Goal: Task Accomplishment & Management: Complete application form

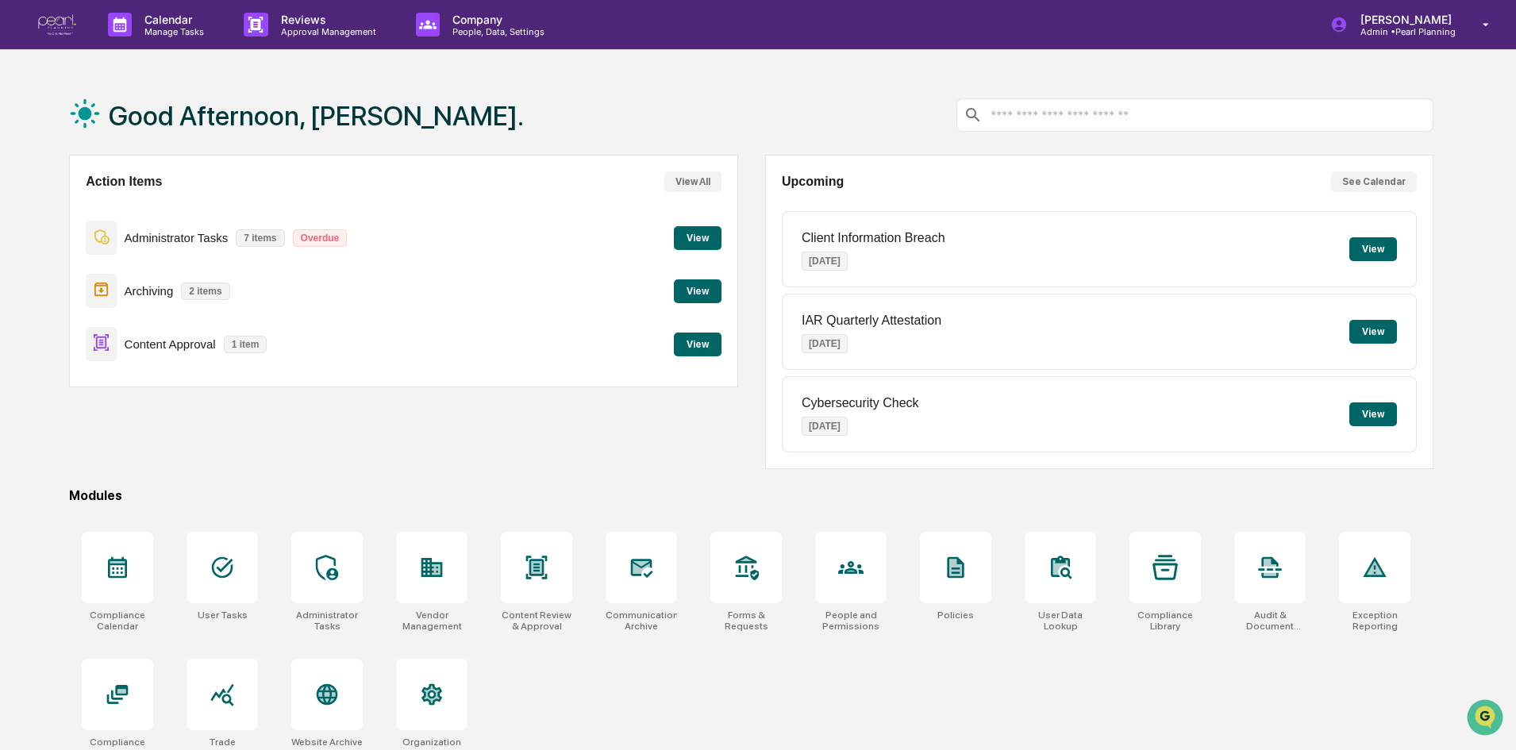
click at [706, 344] on button "View" at bounding box center [698, 345] width 48 height 24
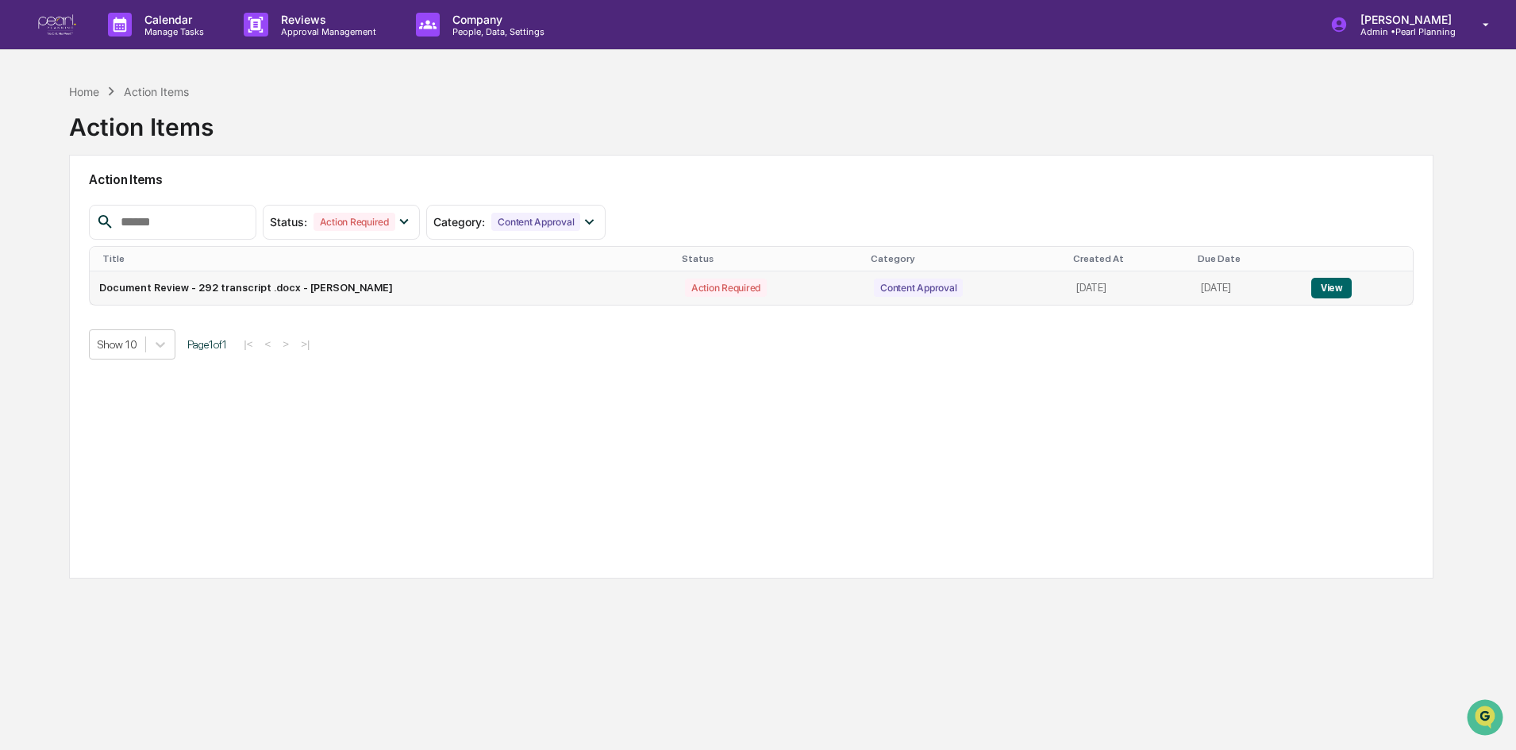
click at [1332, 294] on button "View" at bounding box center [1331, 288] width 40 height 21
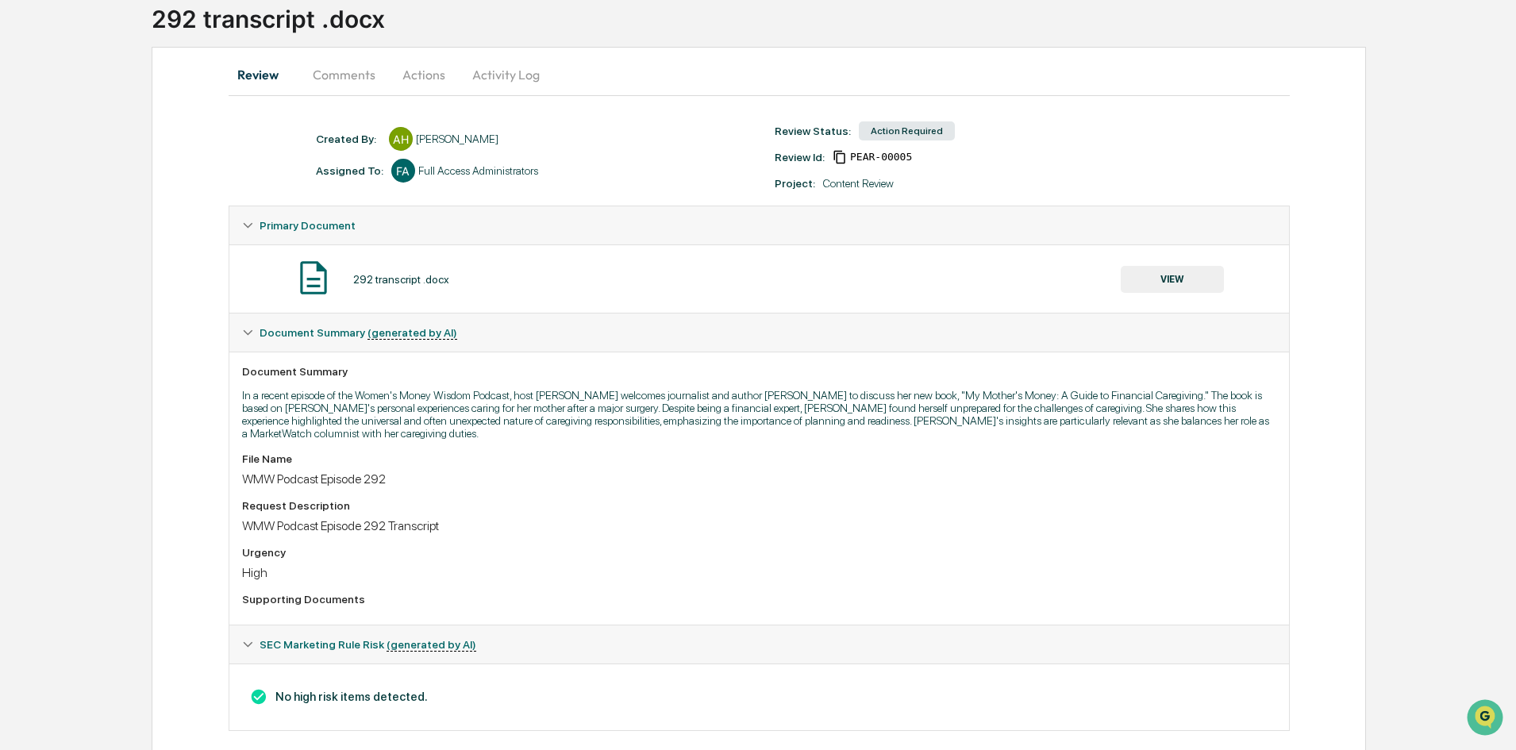
scroll to position [117, 0]
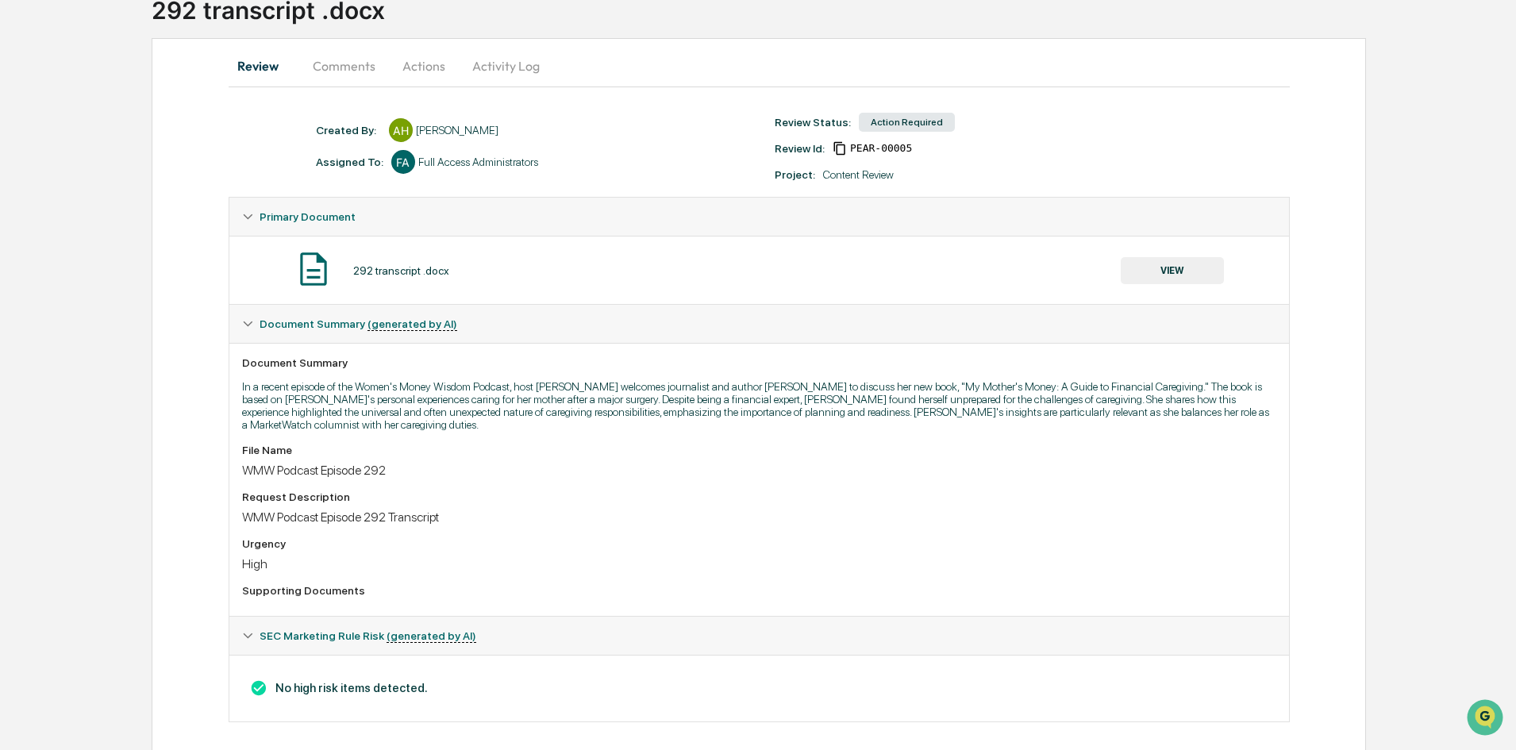
click at [347, 67] on button "Comments" at bounding box center [344, 66] width 88 height 38
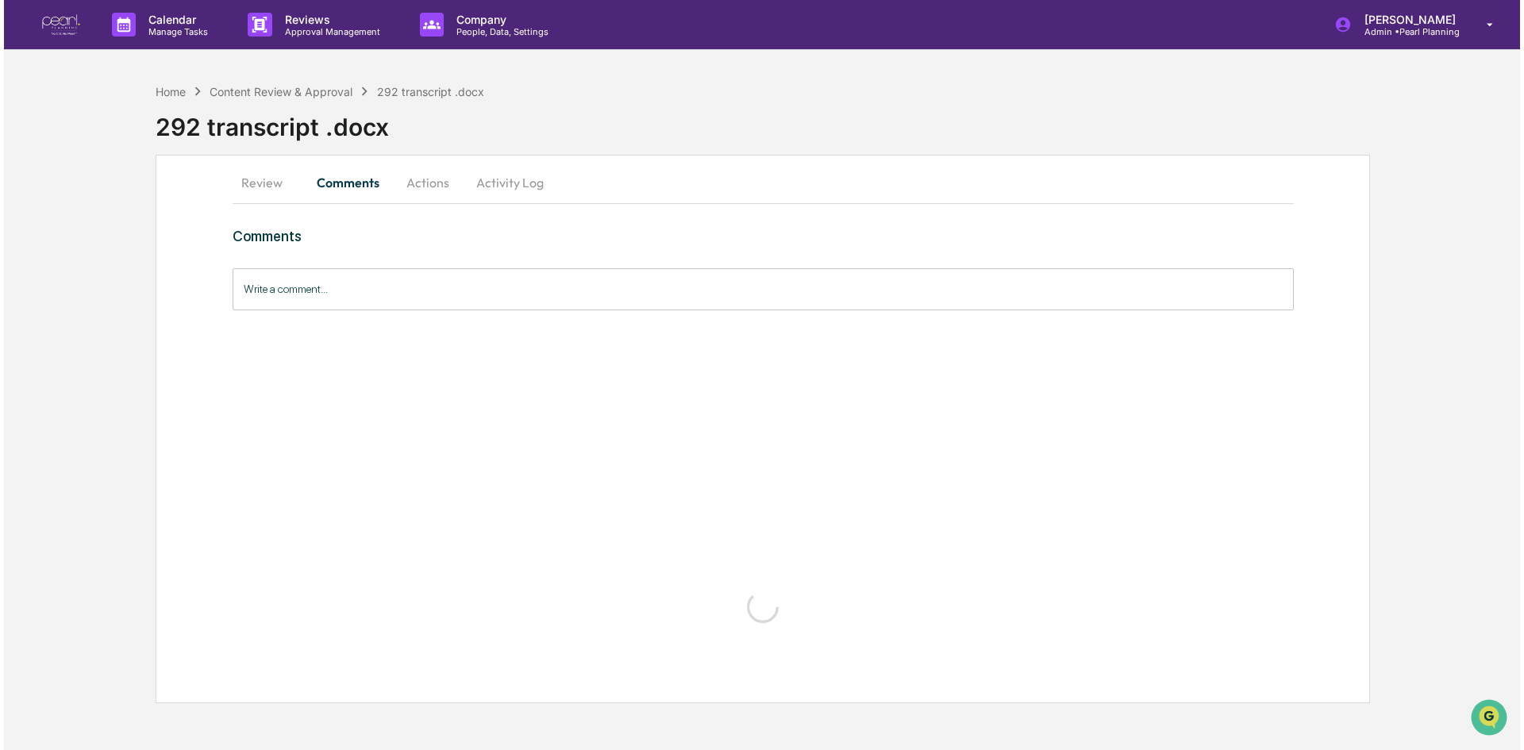
scroll to position [0, 0]
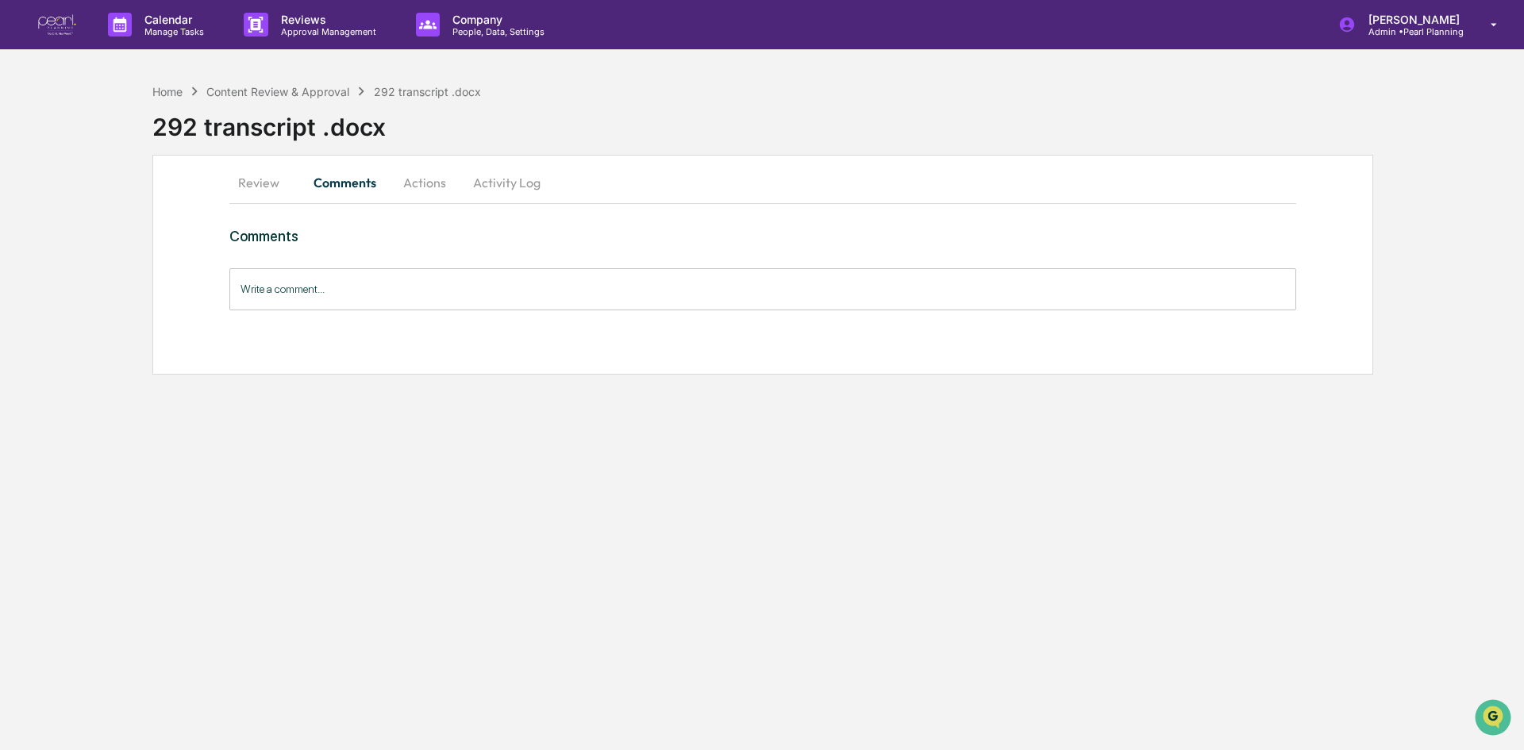
click at [421, 185] on button "Actions" at bounding box center [424, 182] width 71 height 38
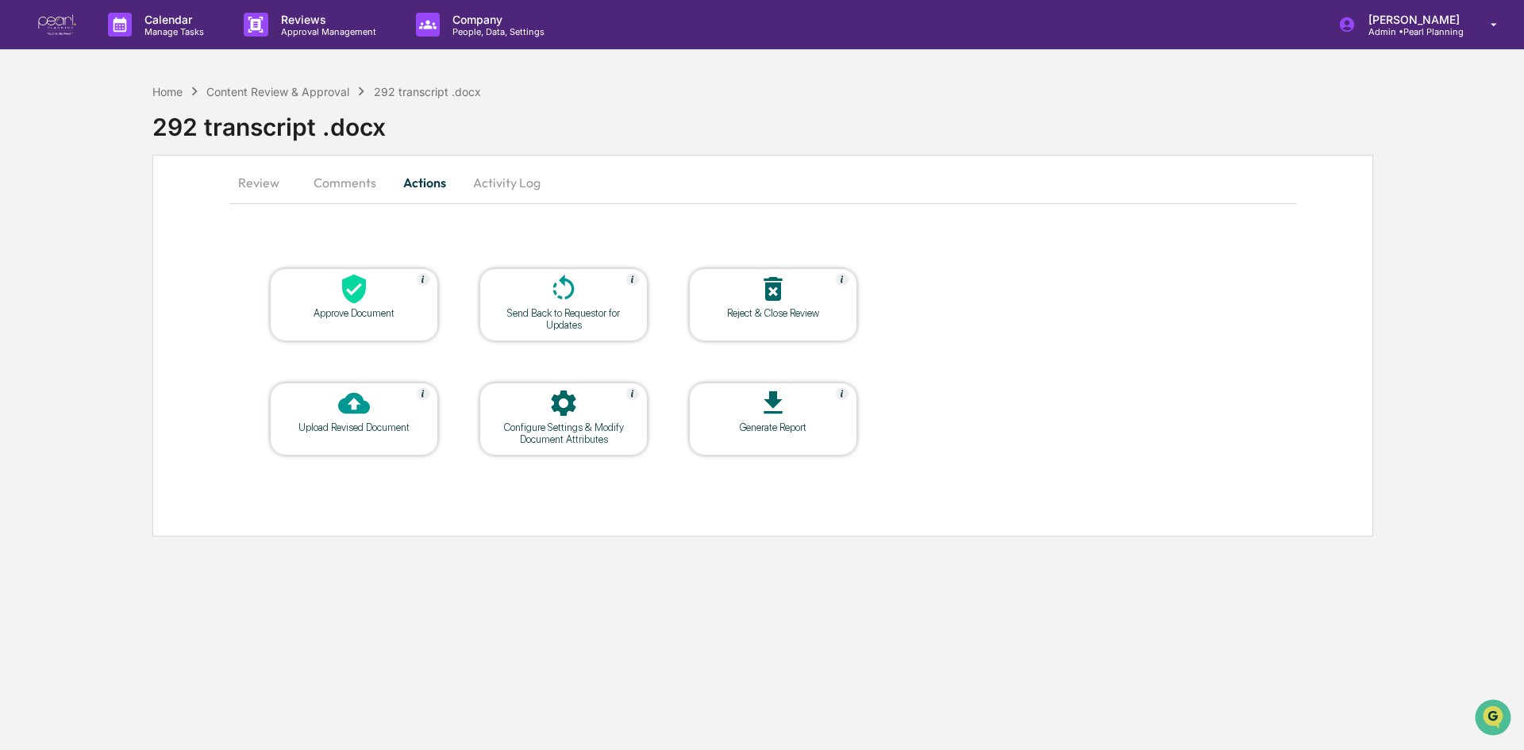
click at [356, 300] on icon at bounding box center [354, 289] width 24 height 29
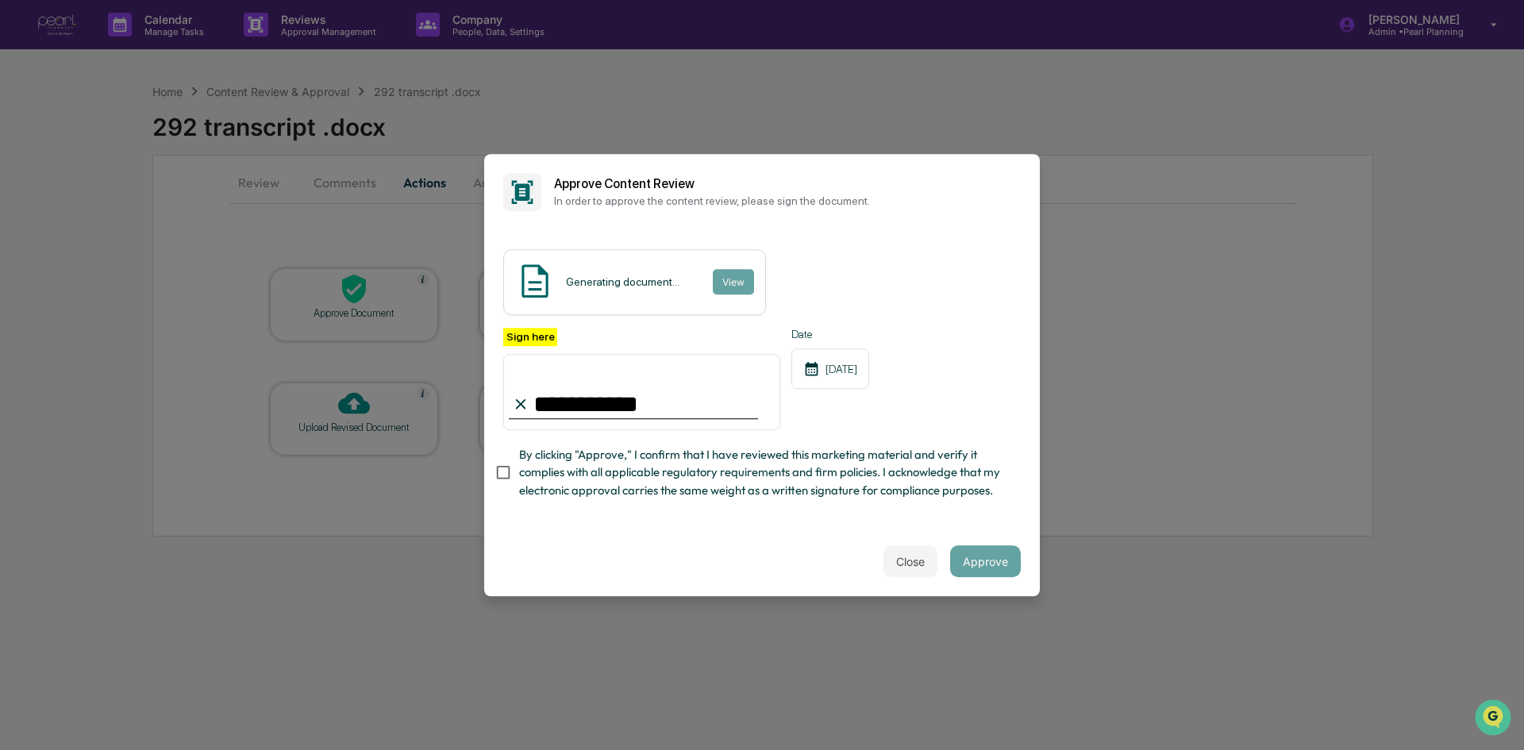
type input "**********"
click at [553, 282] on img at bounding box center [535, 281] width 40 height 40
click at [617, 402] on input "**********" at bounding box center [641, 392] width 277 height 76
click at [707, 469] on span "By clicking "Approve," I confirm that I have reviewed this marketing material a…" at bounding box center [763, 472] width 489 height 53
click at [730, 284] on button "View" at bounding box center [732, 281] width 41 height 25
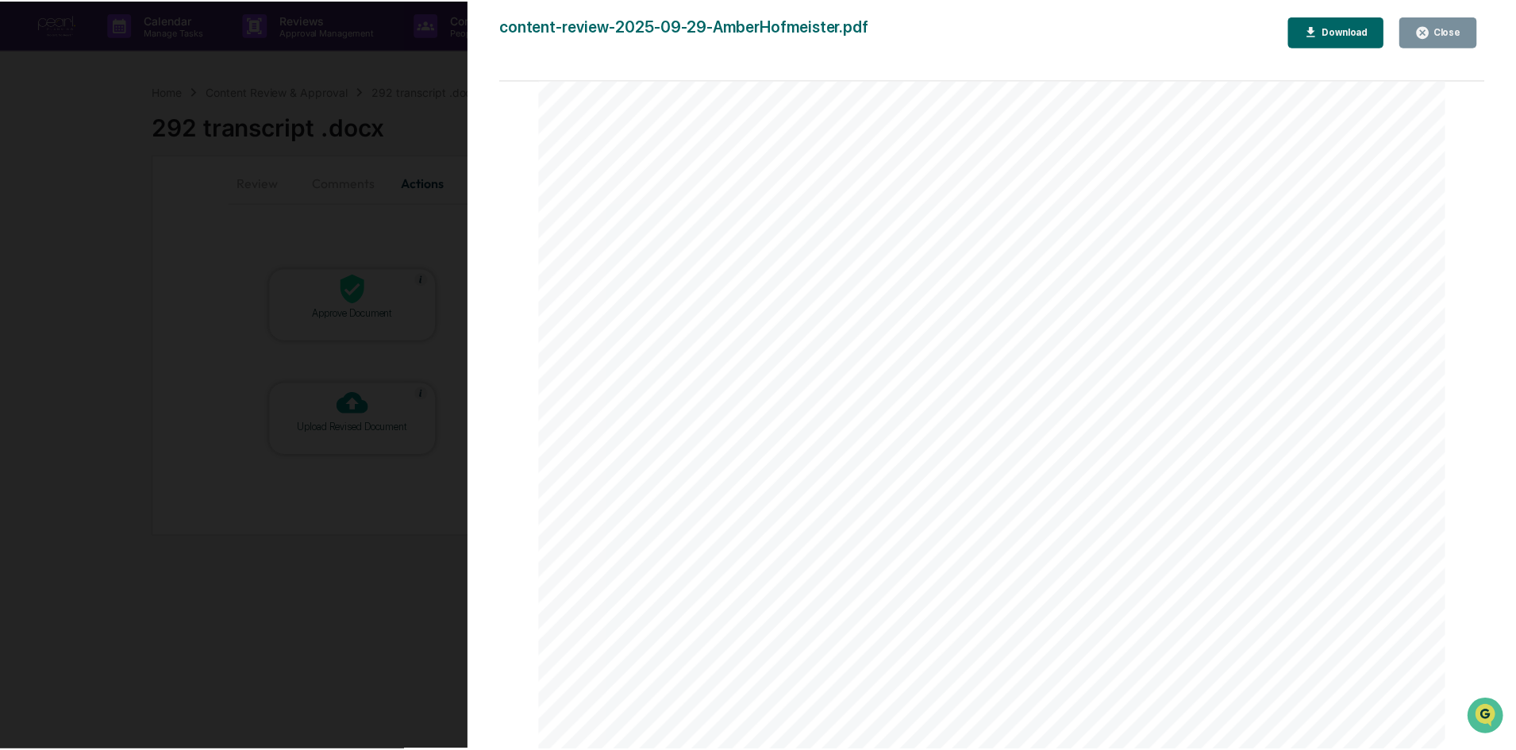
scroll to position [1825, 0]
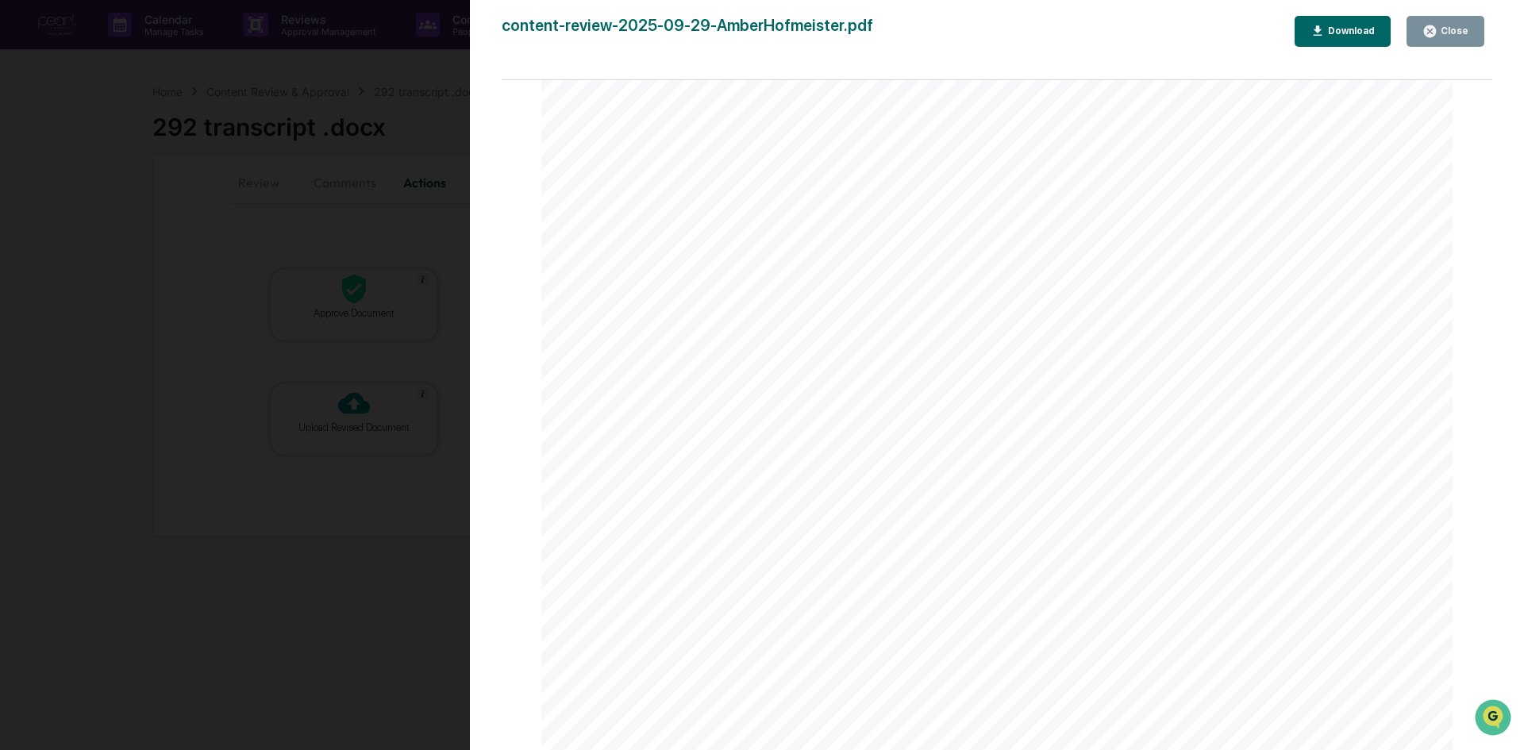
click at [1452, 33] on div "Close" at bounding box center [1452, 30] width 31 height 11
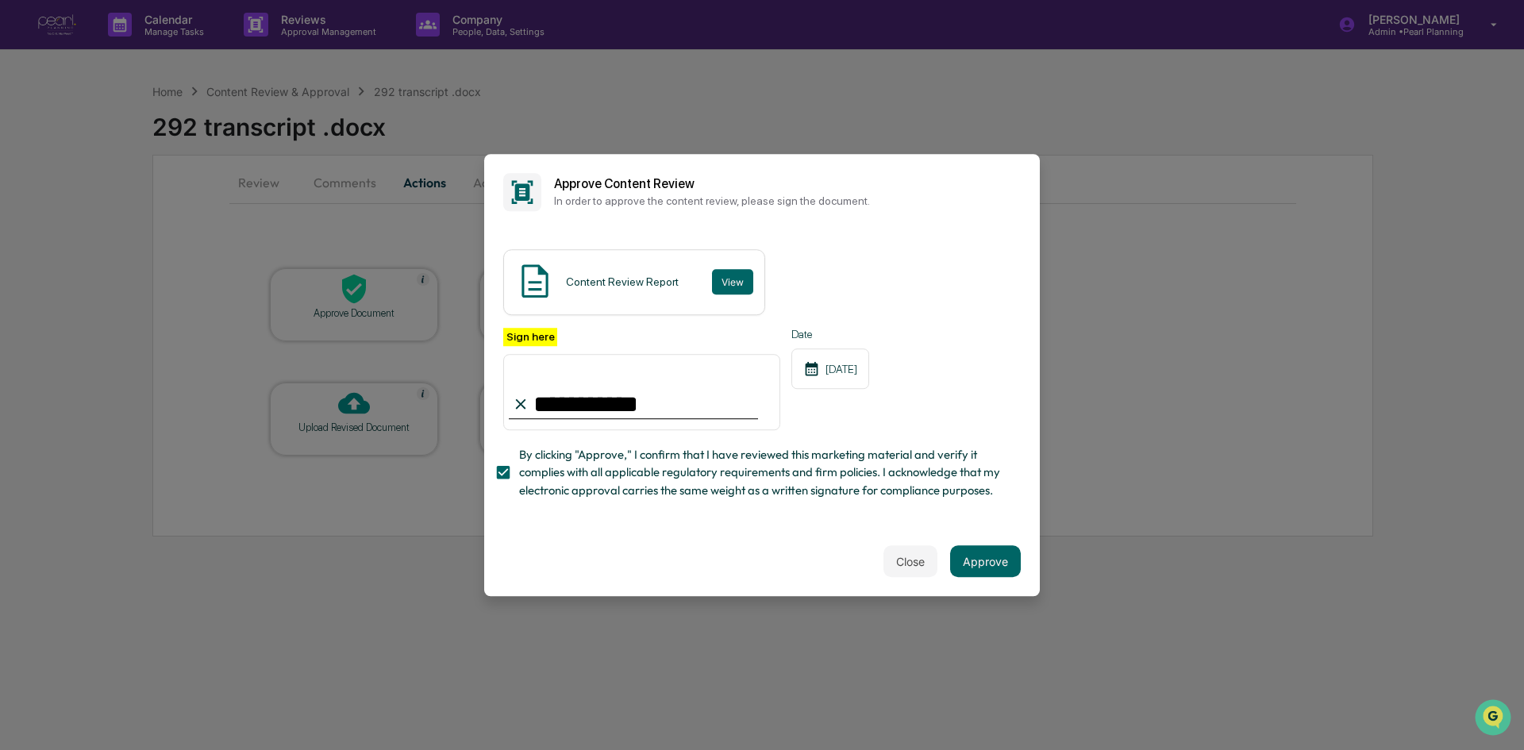
drag, startPoint x: 980, startPoint y: 571, endPoint x: 440, endPoint y: 529, distance: 542.1
click at [956, 565] on button "Approve" at bounding box center [985, 561] width 71 height 32
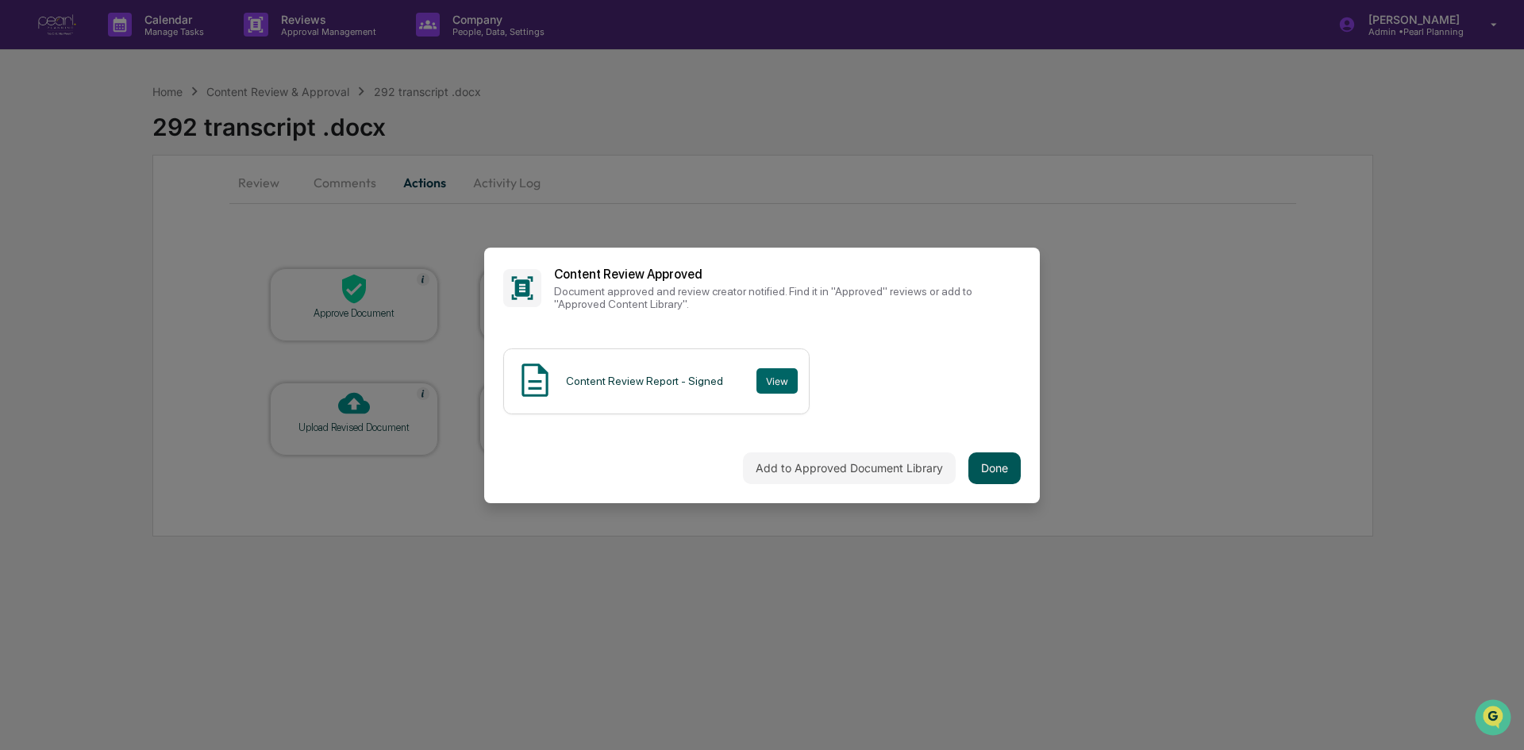
click at [1001, 470] on button "Done" at bounding box center [994, 468] width 52 height 32
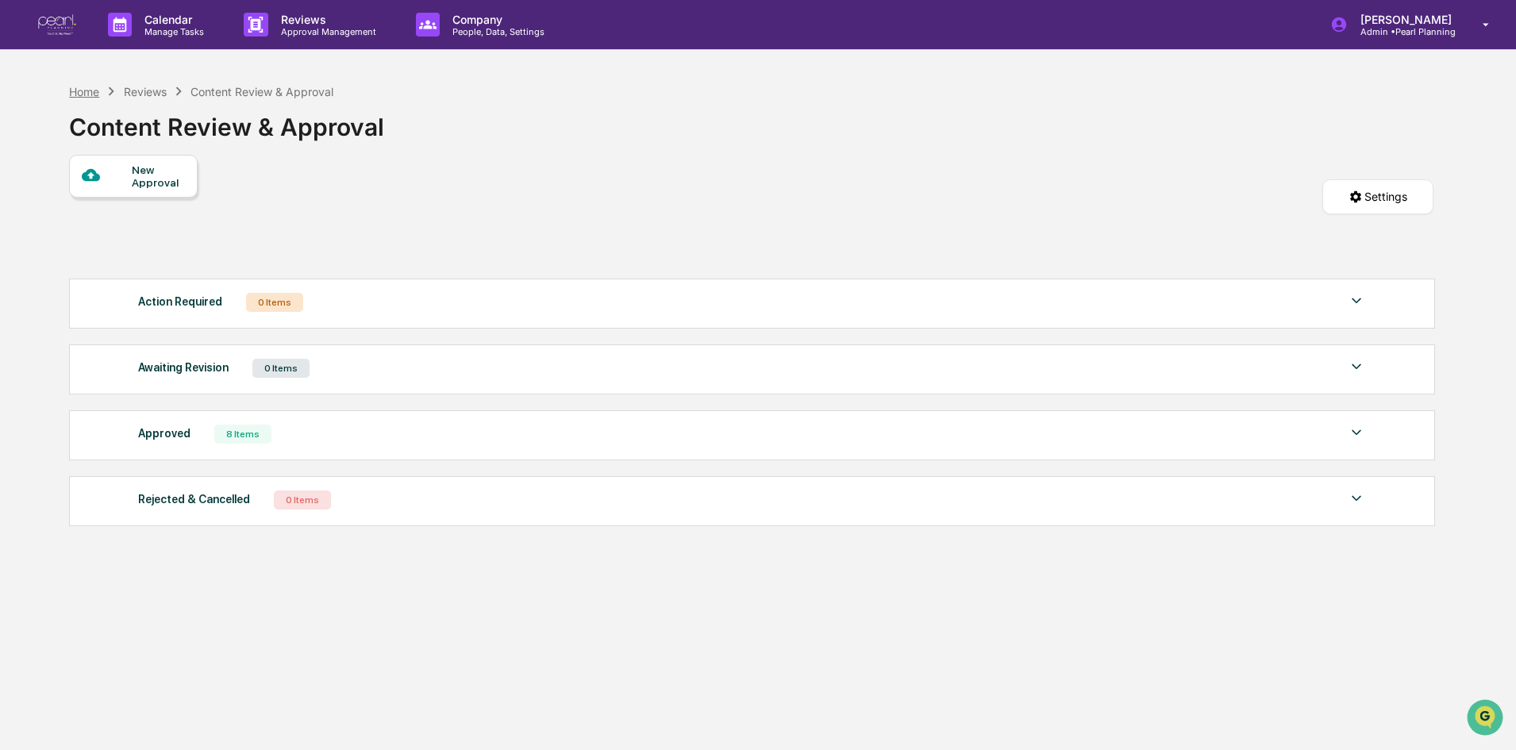
click at [90, 94] on div "Home" at bounding box center [84, 91] width 30 height 13
